Goal: Communication & Community: Answer question/provide support

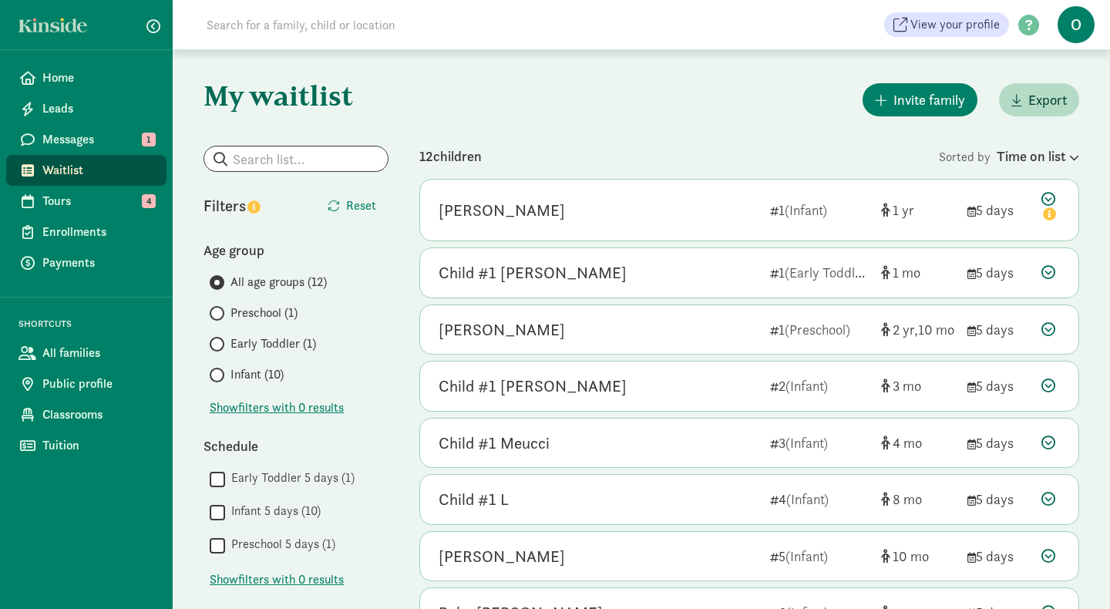
scroll to position [129, 0]
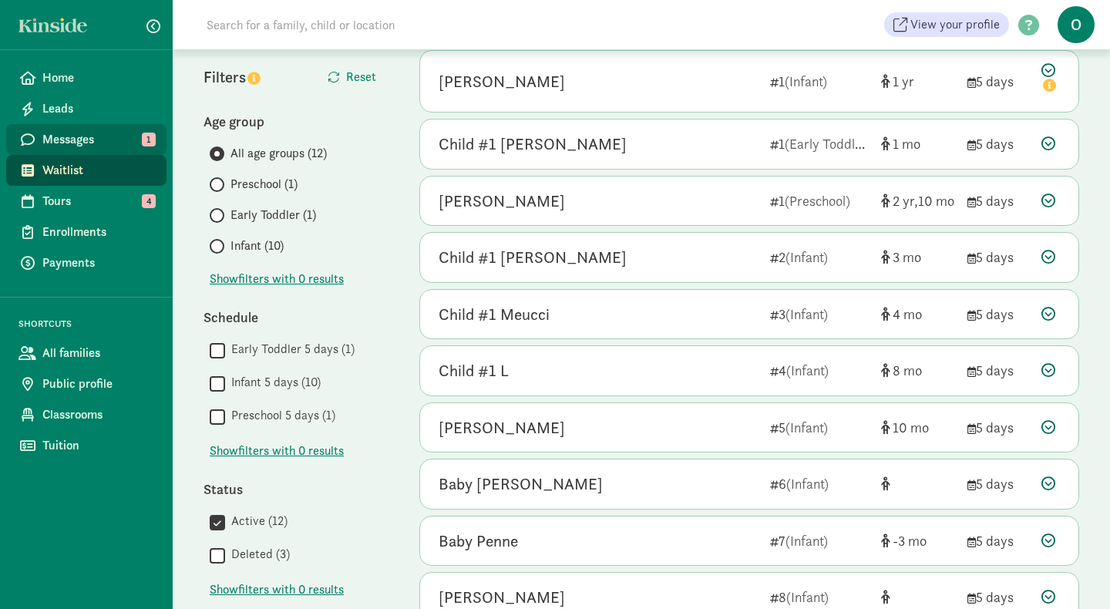
click at [123, 134] on span "Messages" at bounding box center [98, 139] width 112 height 18
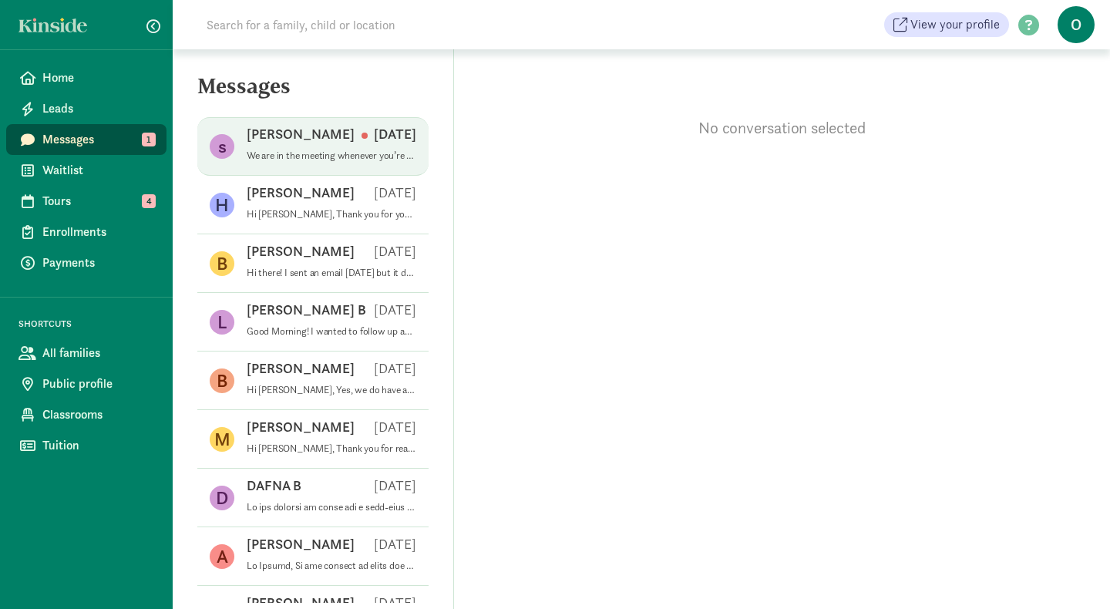
click at [331, 157] on p "We are in the meeting whenever you’re ready!" at bounding box center [332, 155] width 170 height 12
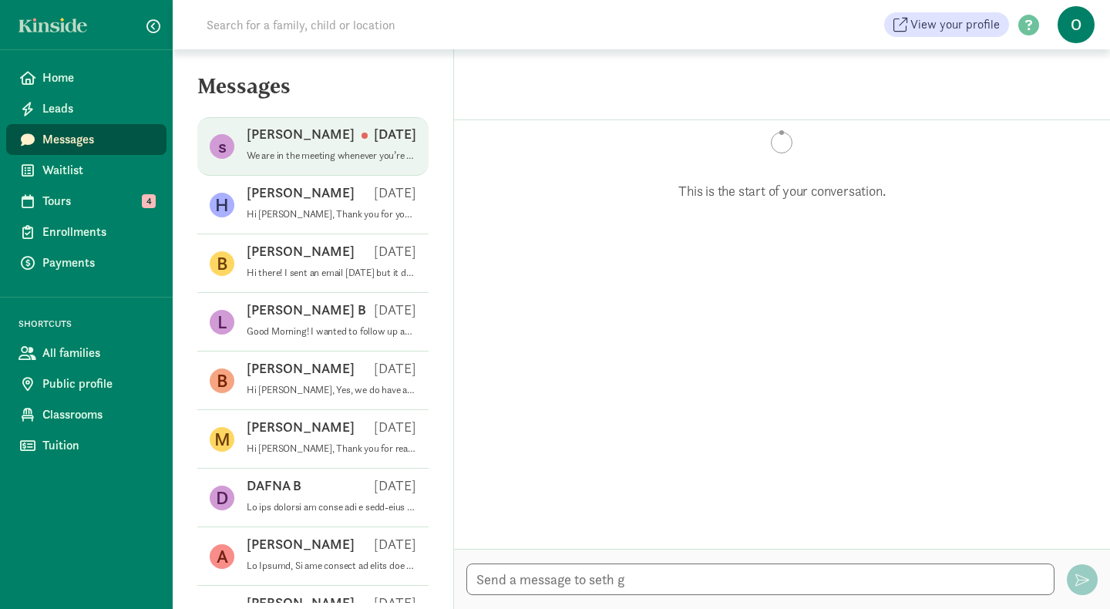
scroll to position [1285, 0]
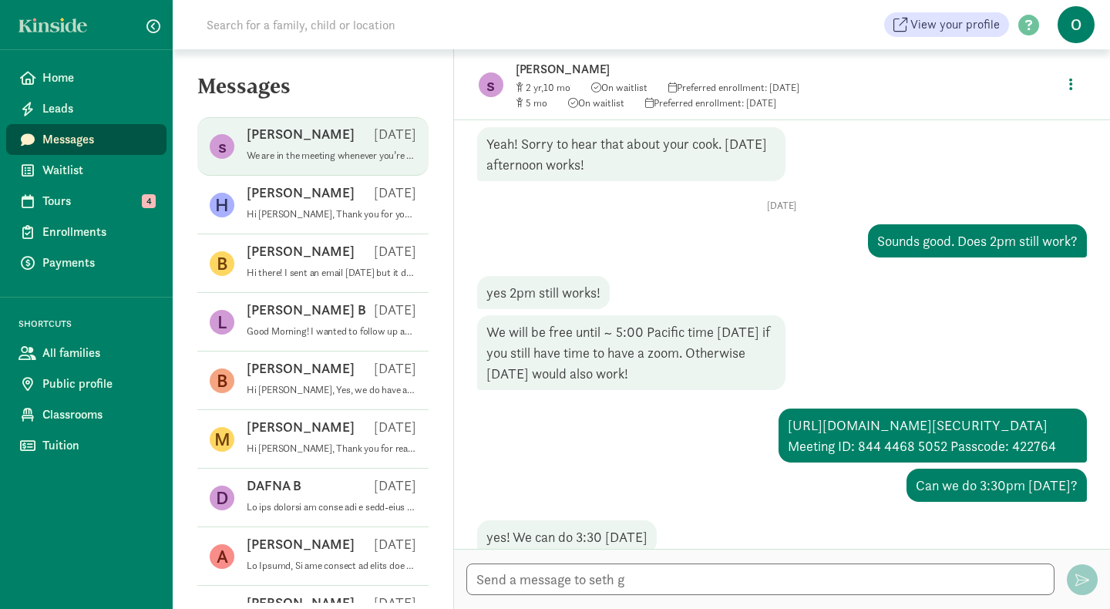
click at [1045, 408] on div "[URL][DOMAIN_NAME][SECURITY_DATA] Meeting ID: 844 4468 5052 Passcode: 422764" at bounding box center [932, 435] width 308 height 54
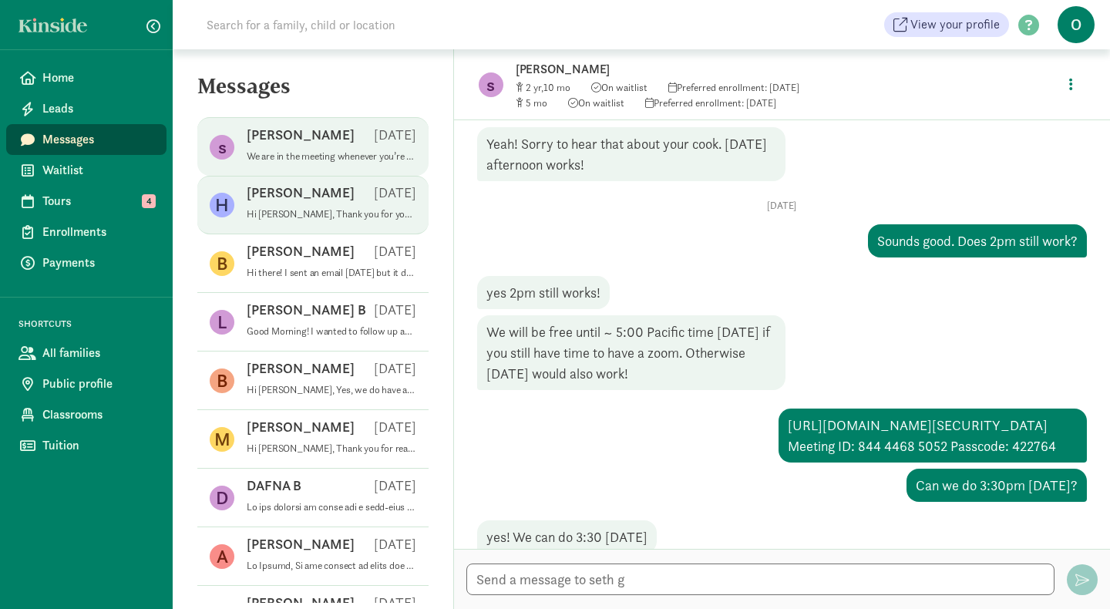
click at [274, 208] on p "Hi [PERSON_NAME], Thank you for your interest in Our Beginning School as a pote…" at bounding box center [332, 214] width 170 height 12
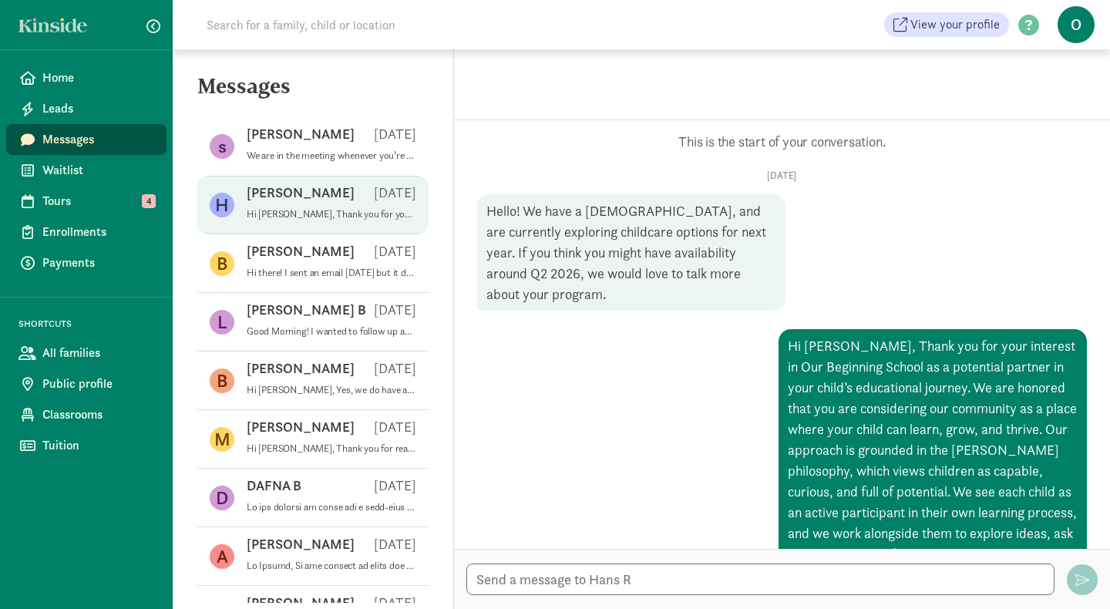
scroll to position [207, 0]
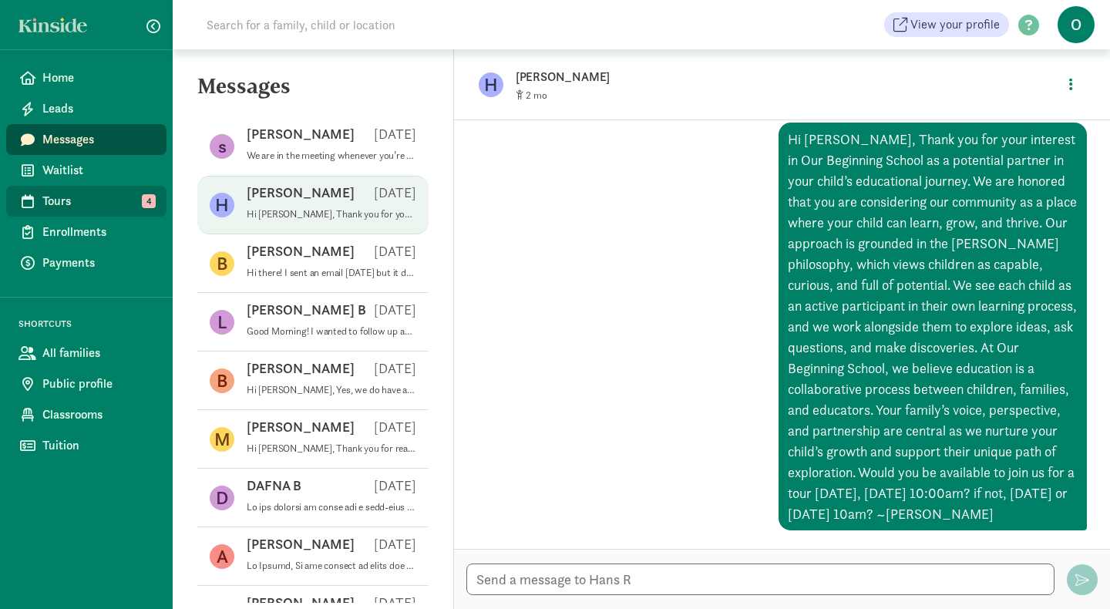
click at [104, 202] on span "Tours" at bounding box center [98, 201] width 112 height 18
